Goal: Book appointment/travel/reservation

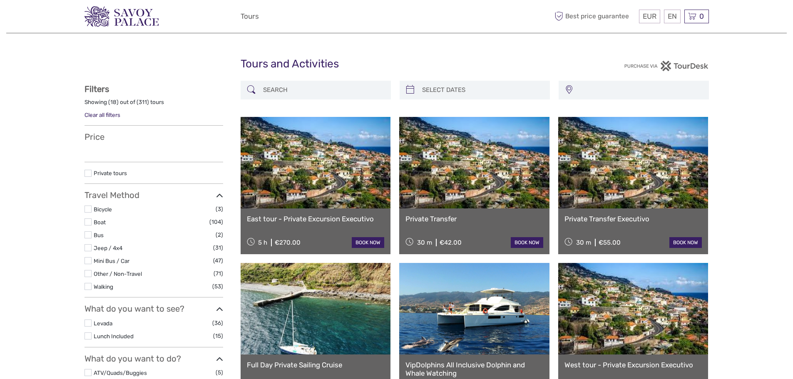
select select
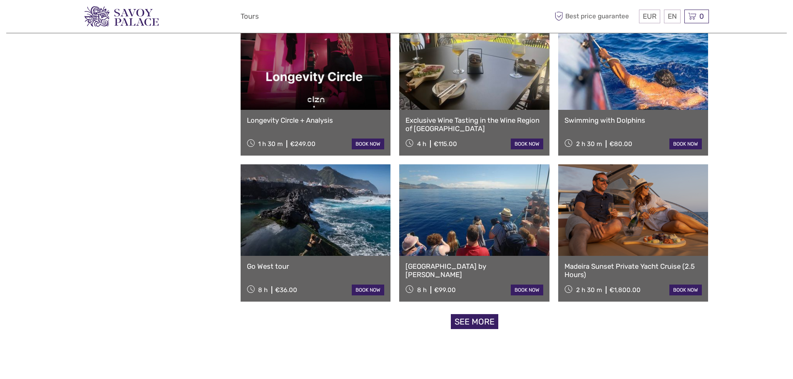
scroll to position [677, 0]
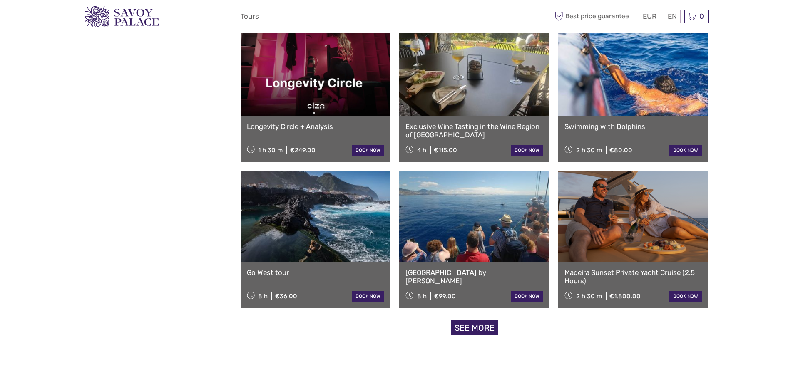
click at [473, 328] on link "See more" at bounding box center [474, 327] width 47 height 15
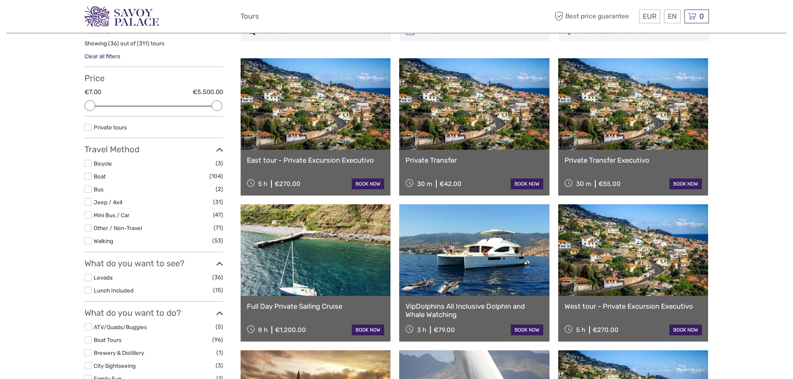
scroll to position [0, 0]
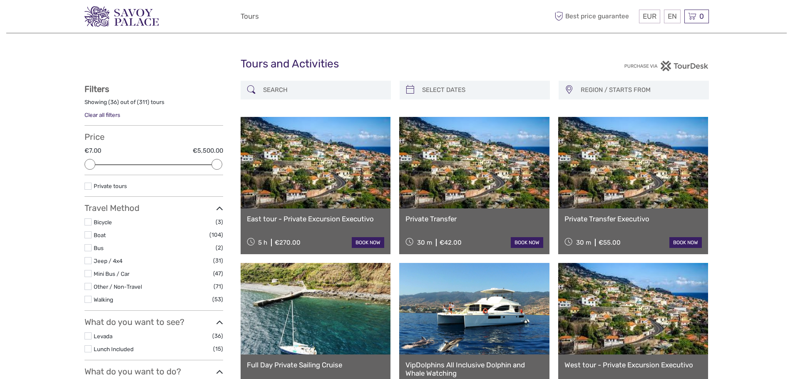
click at [86, 235] on label at bounding box center [87, 234] width 7 height 7
click at [0, 0] on input "checkbox" at bounding box center [0, 0] width 0 height 0
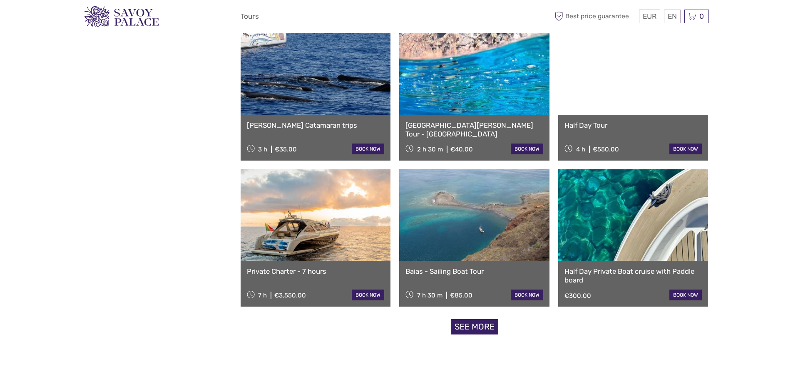
scroll to position [694, 0]
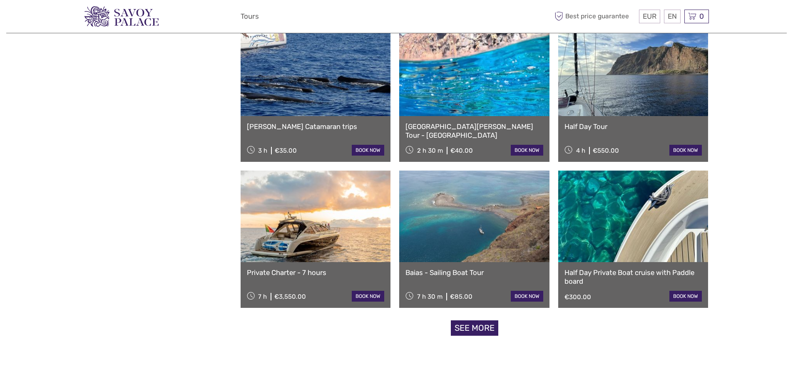
click at [476, 332] on link "See more" at bounding box center [474, 327] width 47 height 15
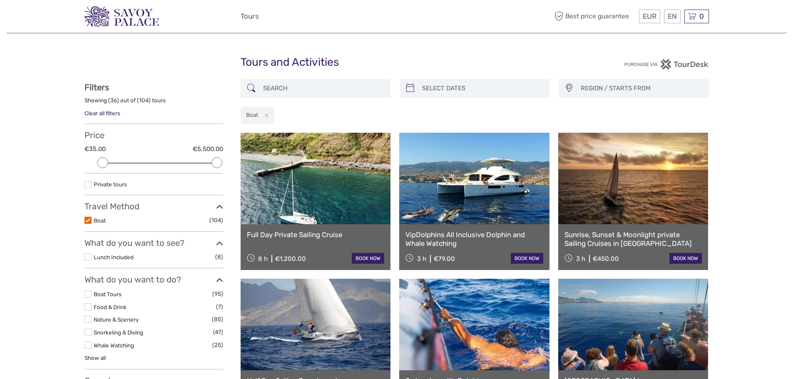
scroll to position [0, 0]
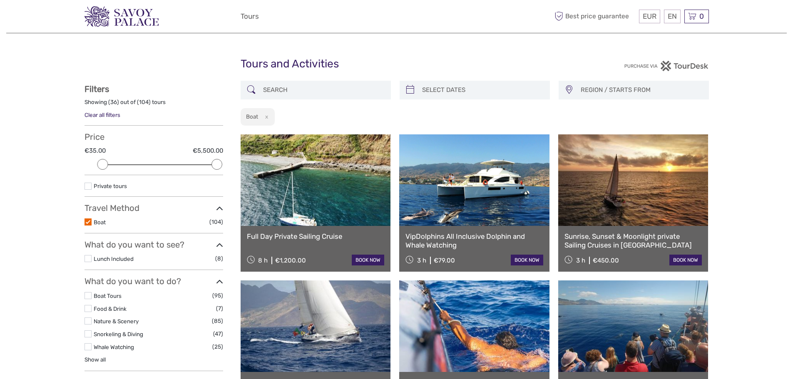
click at [87, 219] on label at bounding box center [87, 221] width 7 height 7
click at [0, 0] on input "checkbox" at bounding box center [0, 0] width 0 height 0
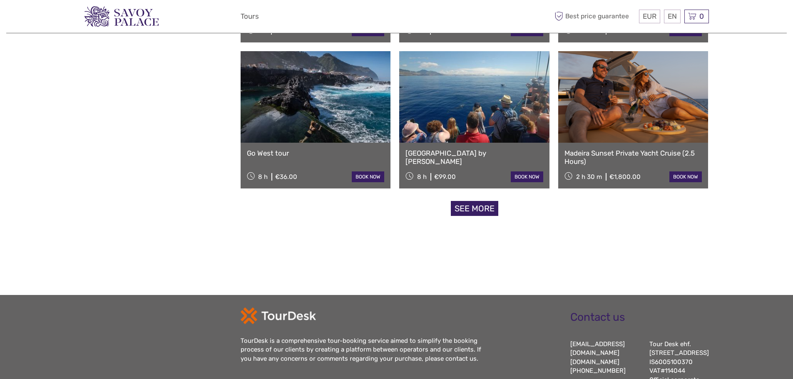
scroll to position [796, 0]
click at [466, 208] on link "See more" at bounding box center [474, 208] width 47 height 15
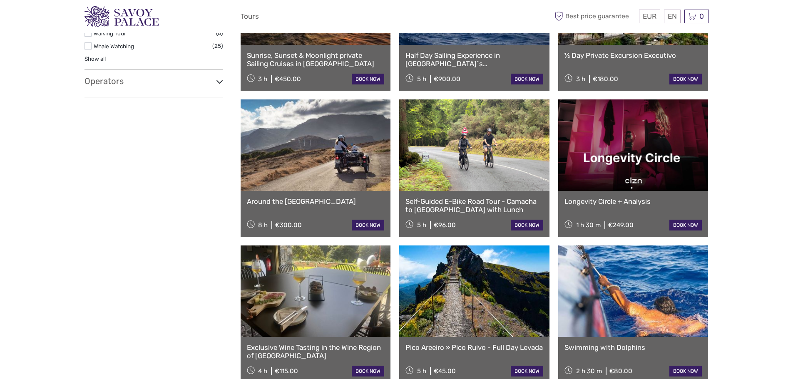
scroll to position [458, 0]
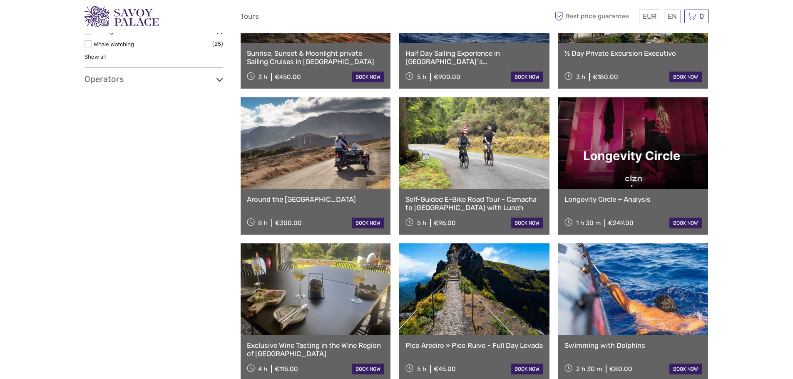
click at [650, 155] on link at bounding box center [633, 143] width 150 height 92
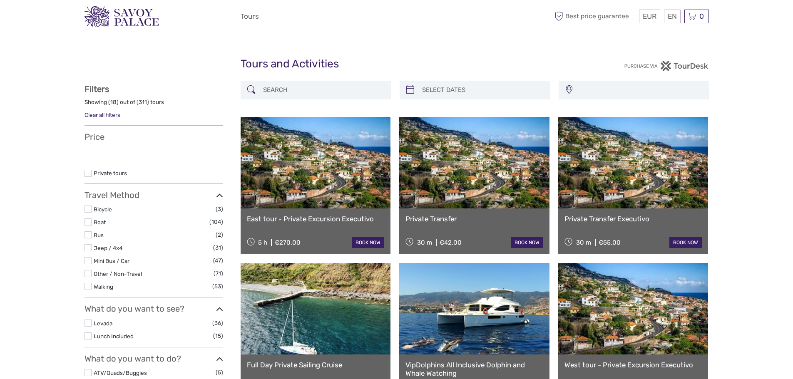
select select
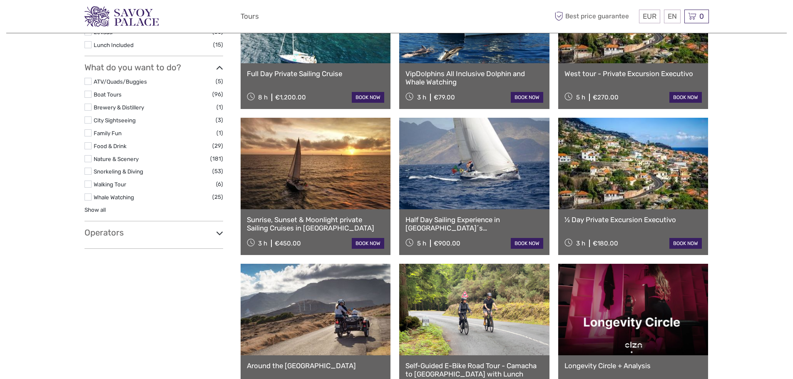
scroll to position [304, 0]
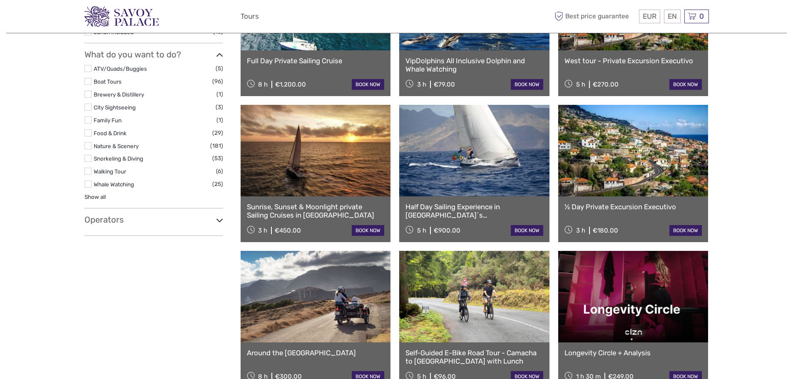
select select
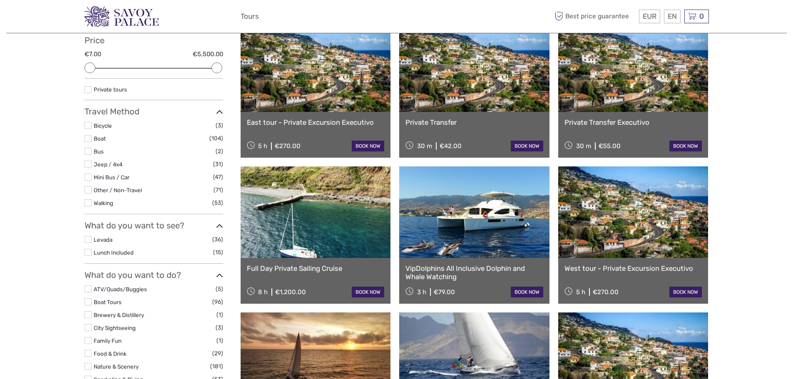
scroll to position [42, 0]
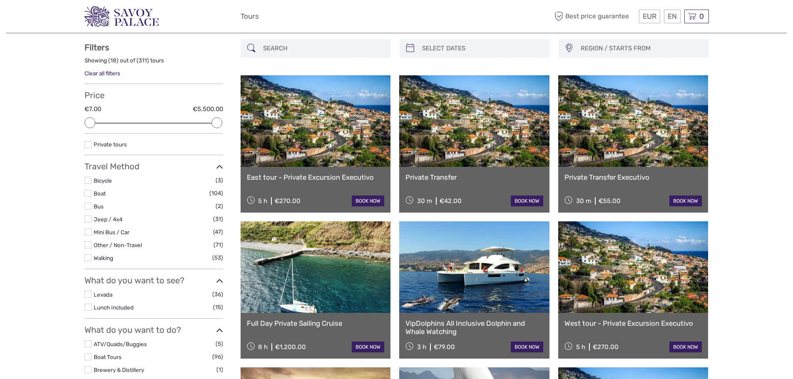
click at [88, 234] on label at bounding box center [87, 231] width 7 height 7
click at [0, 0] on input "checkbox" at bounding box center [0, 0] width 0 height 0
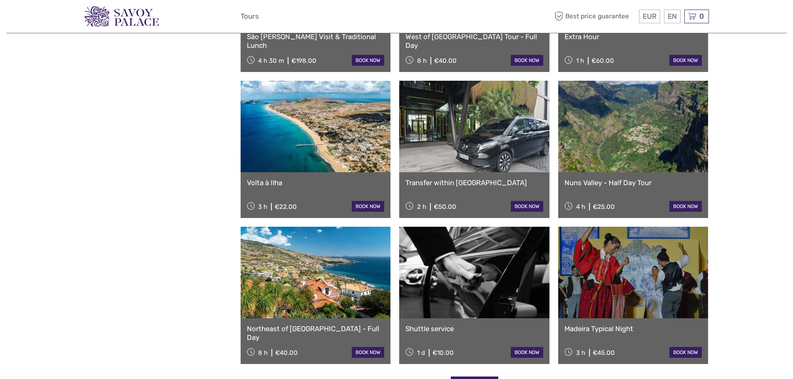
scroll to position [505, 0]
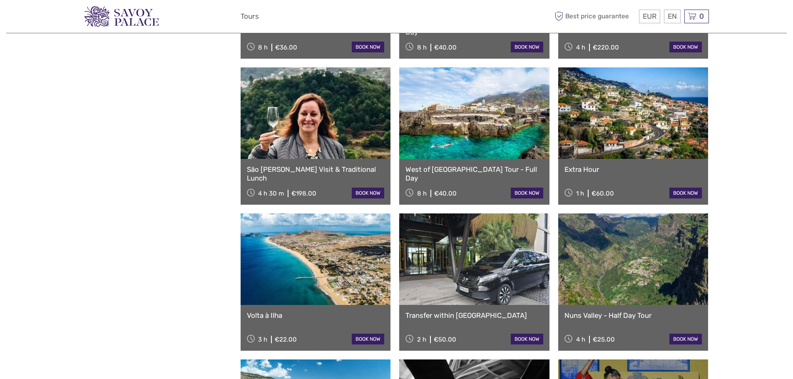
click at [511, 257] on link at bounding box center [474, 259] width 150 height 92
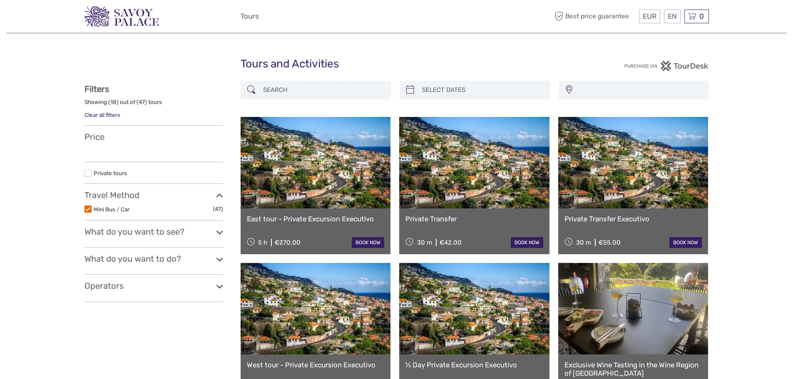
select select
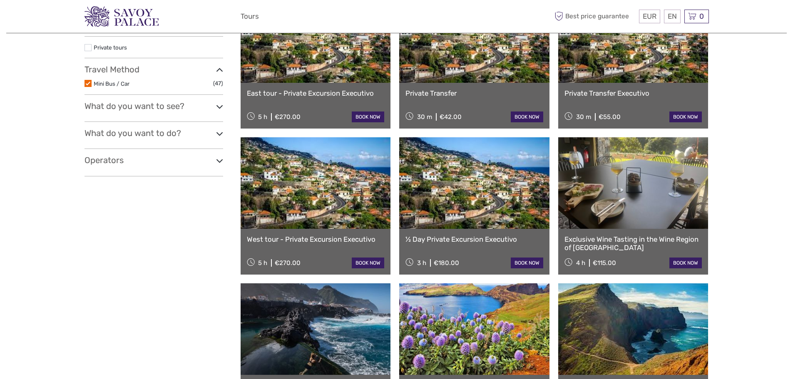
select select
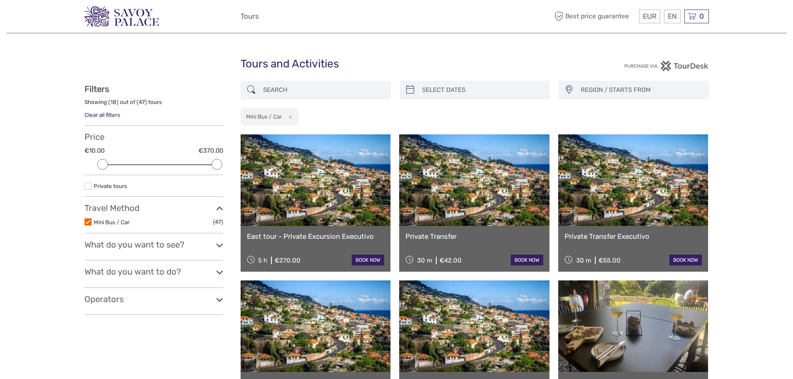
click at [88, 219] on label at bounding box center [87, 221] width 7 height 7
click at [0, 0] on input "checkbox" at bounding box center [0, 0] width 0 height 0
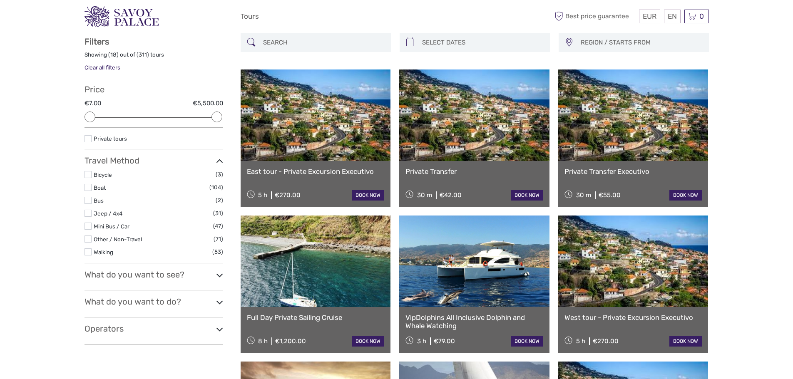
click at [87, 250] on label at bounding box center [87, 251] width 7 height 7
click at [0, 0] on input "checkbox" at bounding box center [0, 0] width 0 height 0
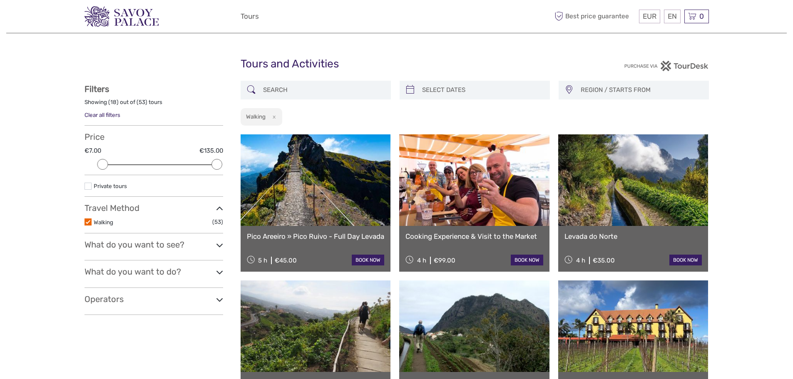
click at [89, 225] on label at bounding box center [87, 221] width 7 height 7
click at [0, 0] on input "checkbox" at bounding box center [0, 0] width 0 height 0
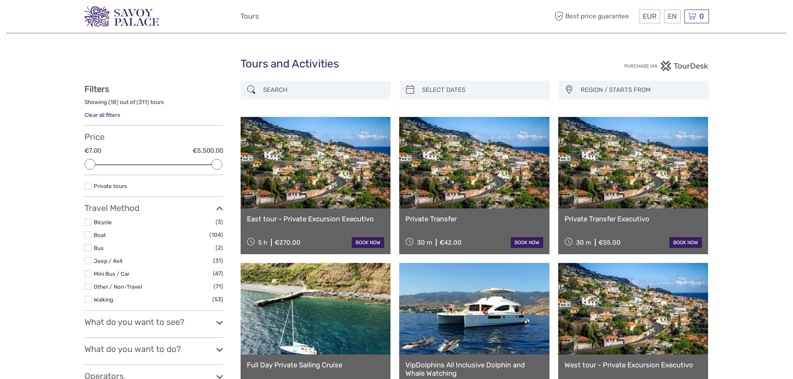
click at [119, 10] on img at bounding box center [121, 16] width 74 height 20
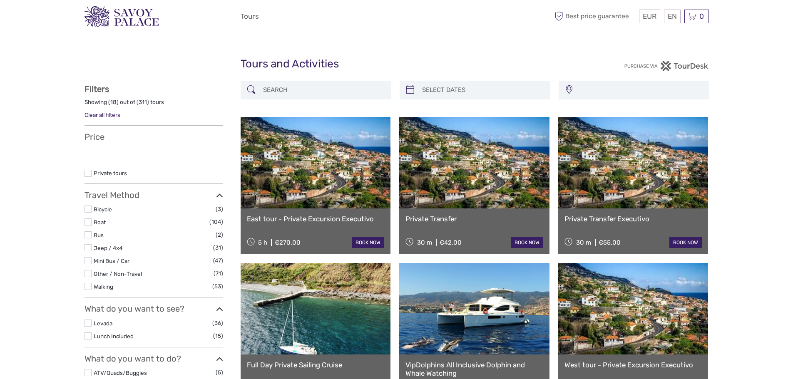
select select
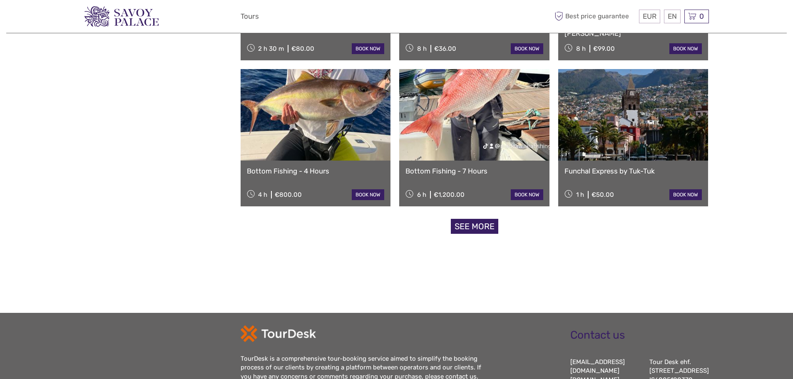
scroll to position [677, 0]
